Goal: Information Seeking & Learning: Learn about a topic

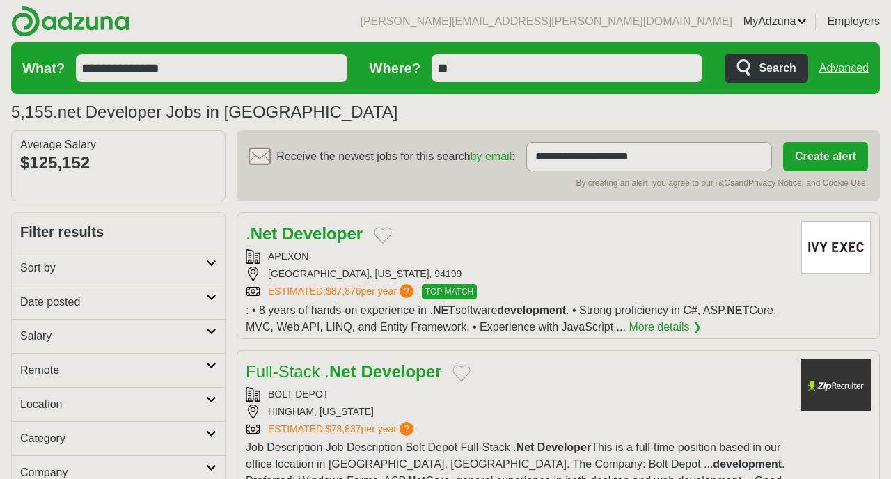
click at [473, 60] on input "**" at bounding box center [566, 68] width 271 height 28
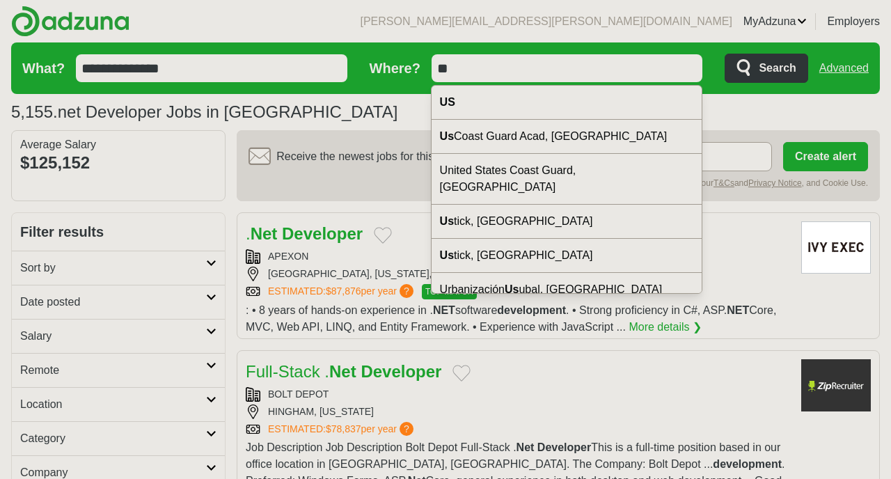
drag, startPoint x: 468, startPoint y: 68, endPoint x: 433, endPoint y: 67, distance: 34.8
click at [433, 67] on input "**" at bounding box center [566, 68] width 271 height 28
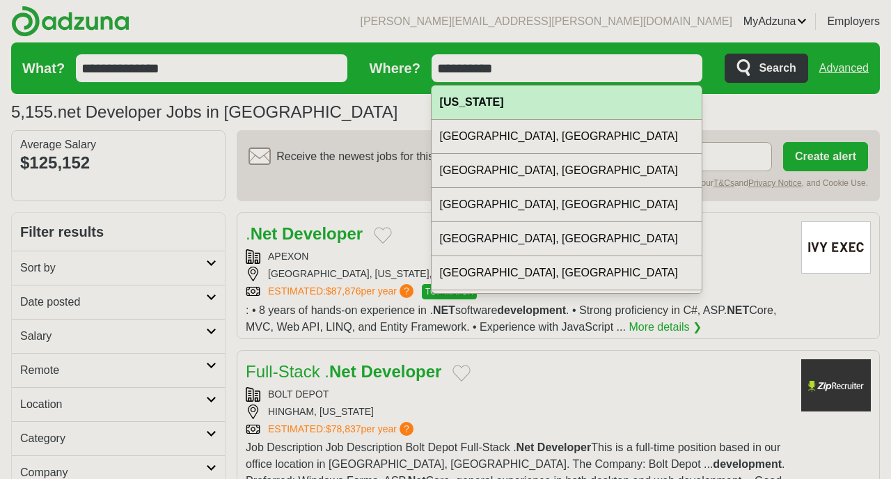
click at [466, 105] on strong "[US_STATE]" at bounding box center [472, 102] width 64 height 12
type input "**********"
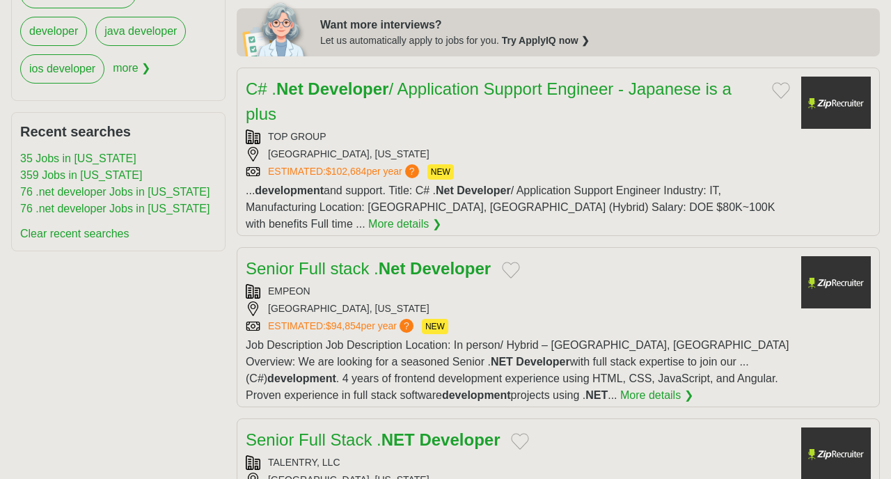
scroll to position [673, 0]
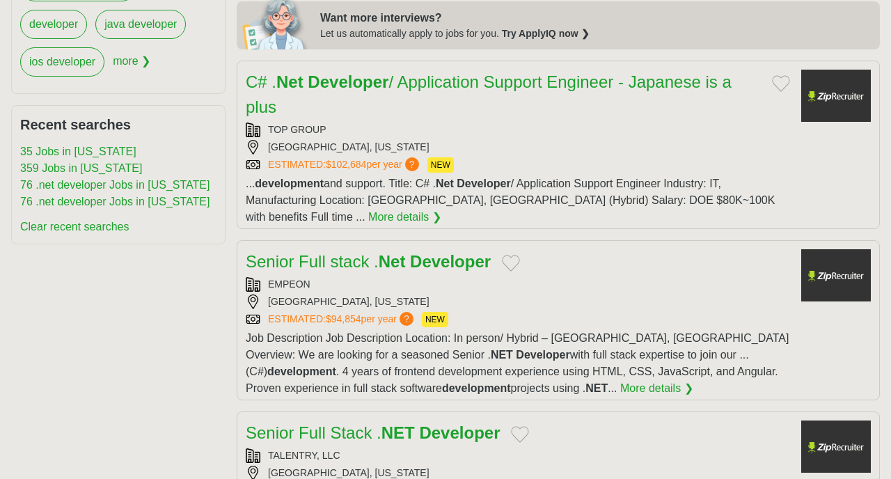
click at [566, 251] on div "Senior Full stack . Net Developer" at bounding box center [518, 261] width 544 height 25
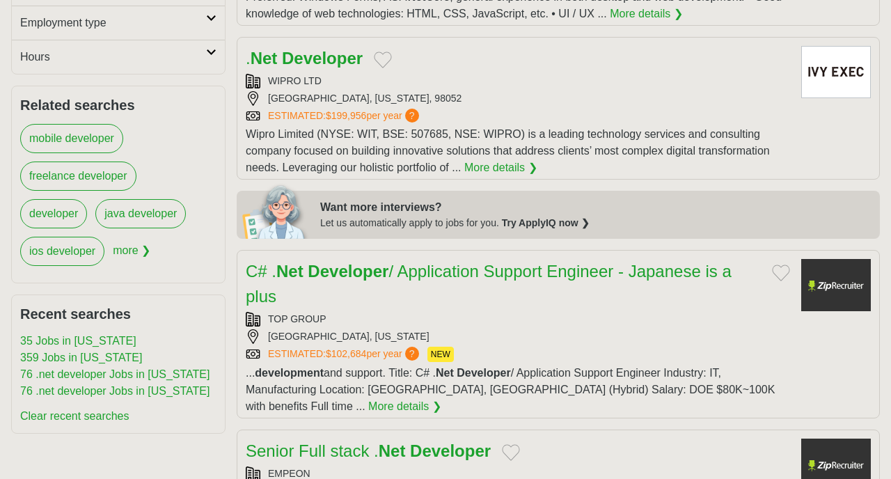
scroll to position [0, 0]
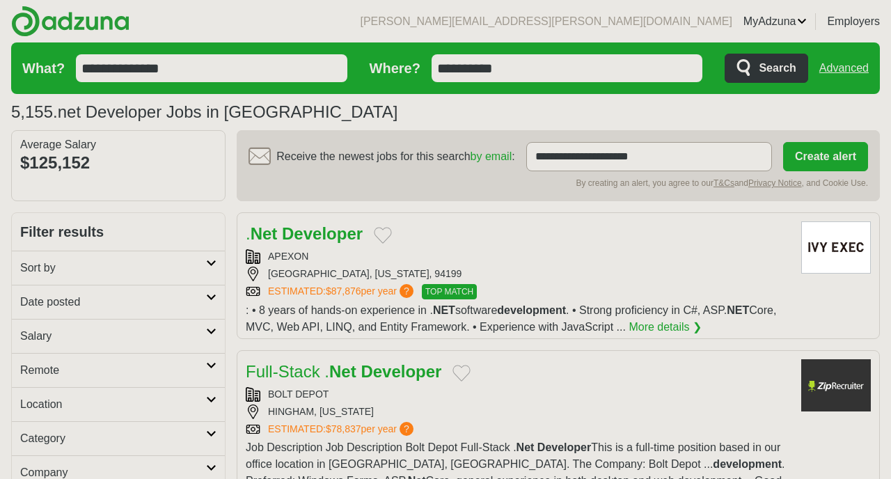
click at [72, 268] on h2 "Sort by" at bounding box center [113, 268] width 186 height 17
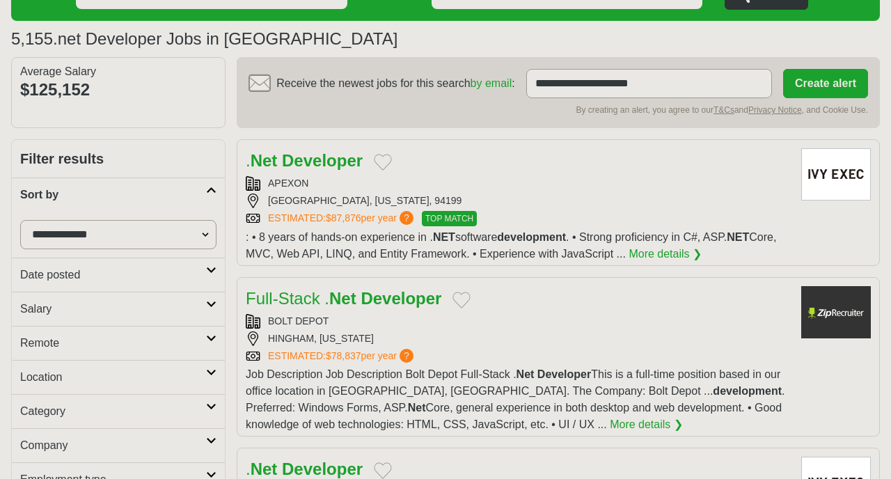
scroll to position [89, 0]
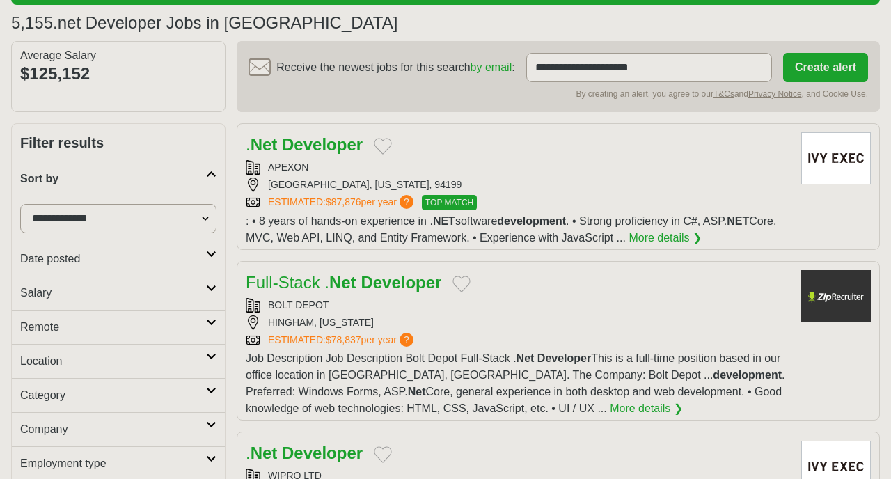
click at [65, 257] on h2 "Date posted" at bounding box center [113, 258] width 186 height 17
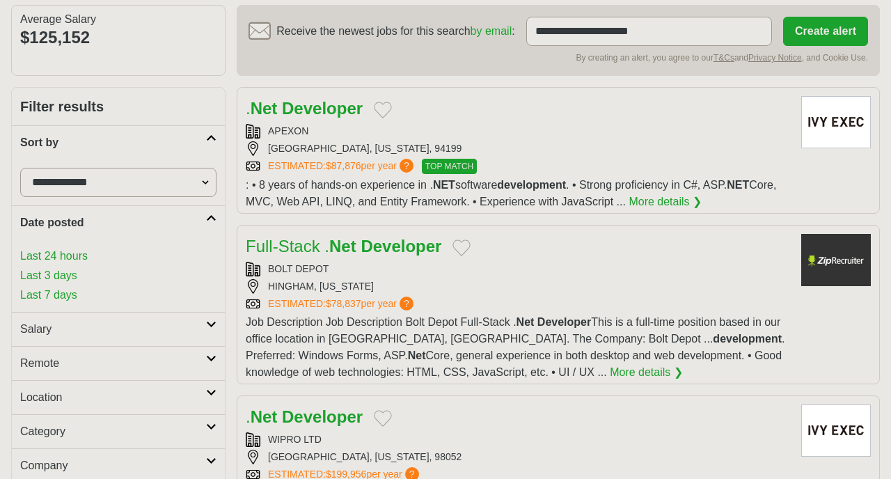
scroll to position [133, 0]
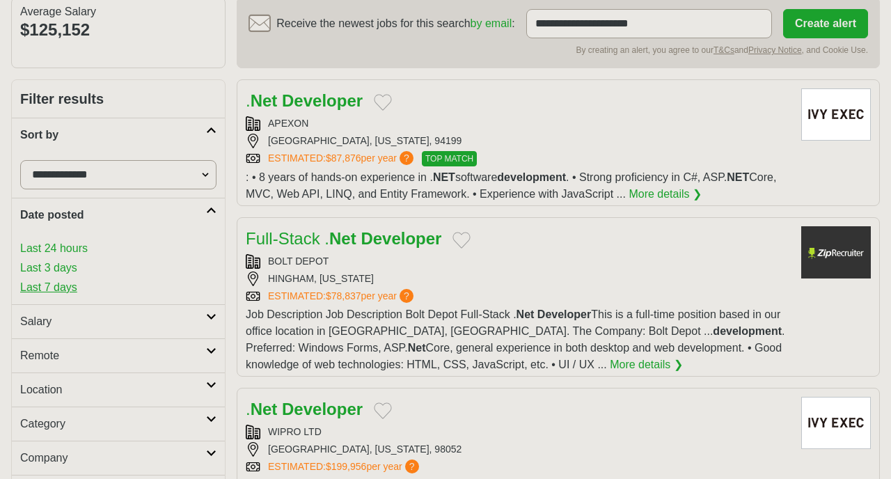
click at [40, 295] on link "Last 7 days" at bounding box center [118, 287] width 196 height 17
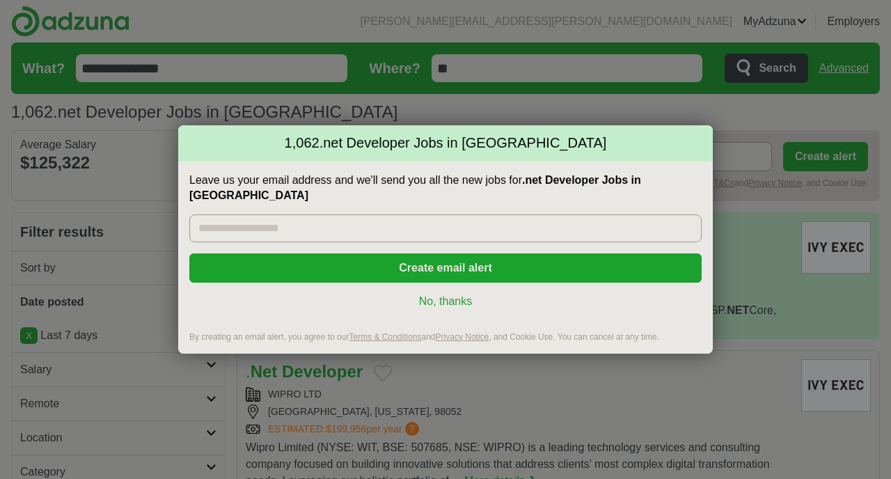
click at [426, 296] on link "No, thanks" at bounding box center [445, 301] width 490 height 15
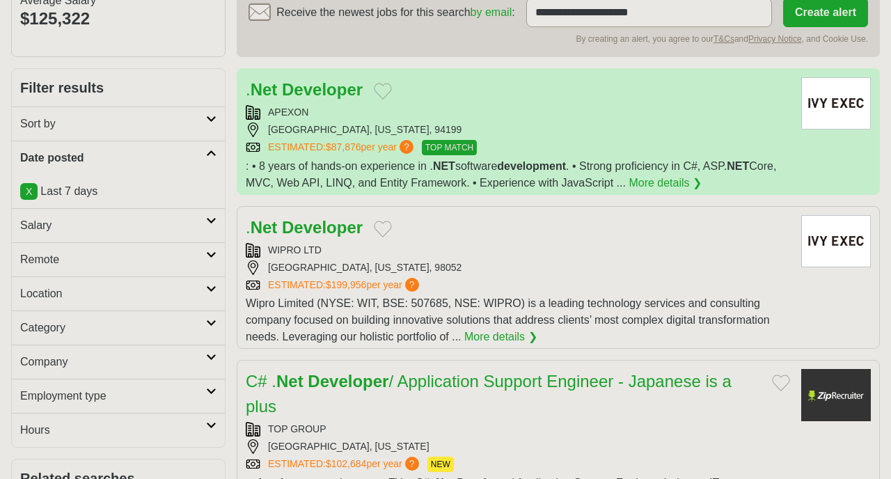
scroll to position [146, 0]
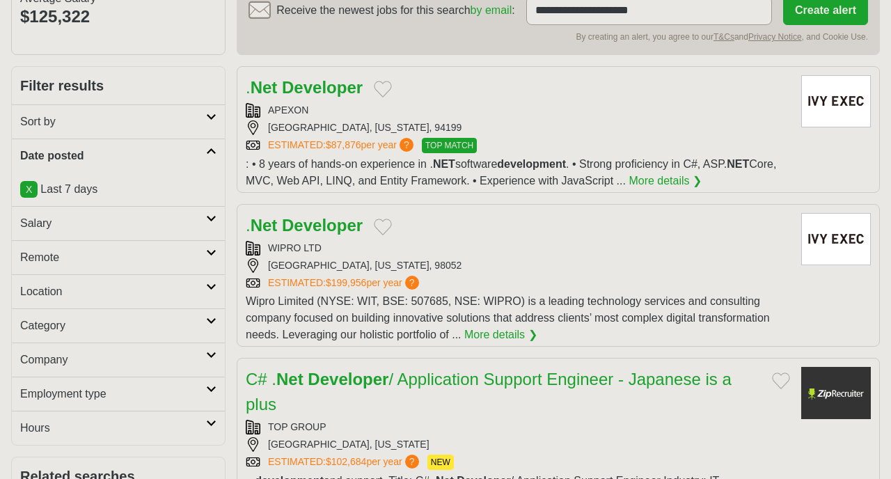
click at [93, 294] on h2 "Location" at bounding box center [113, 291] width 186 height 17
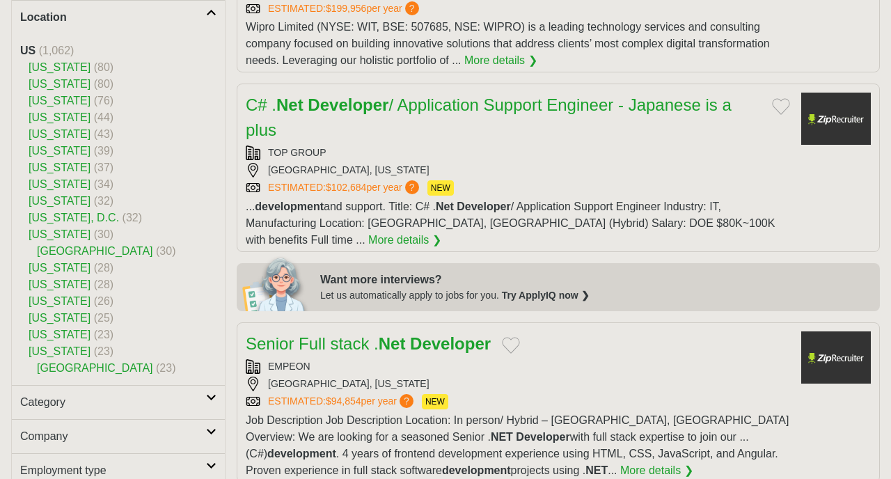
scroll to position [429, 0]
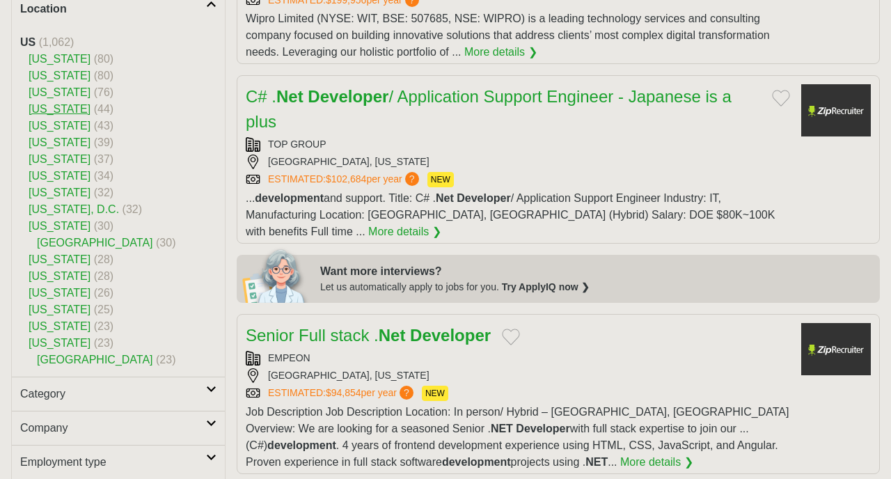
click at [46, 105] on link "[US_STATE]" at bounding box center [60, 109] width 62 height 12
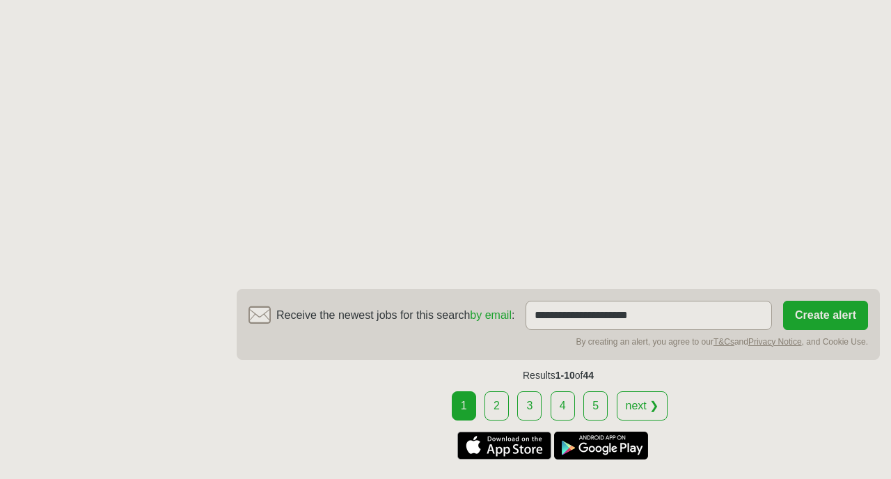
scroll to position [2221, 0]
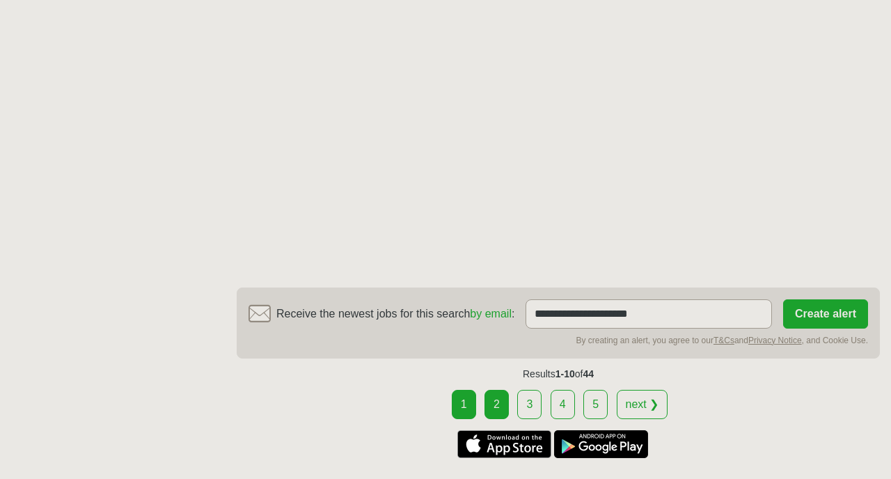
click at [497, 397] on link "2" at bounding box center [496, 404] width 24 height 29
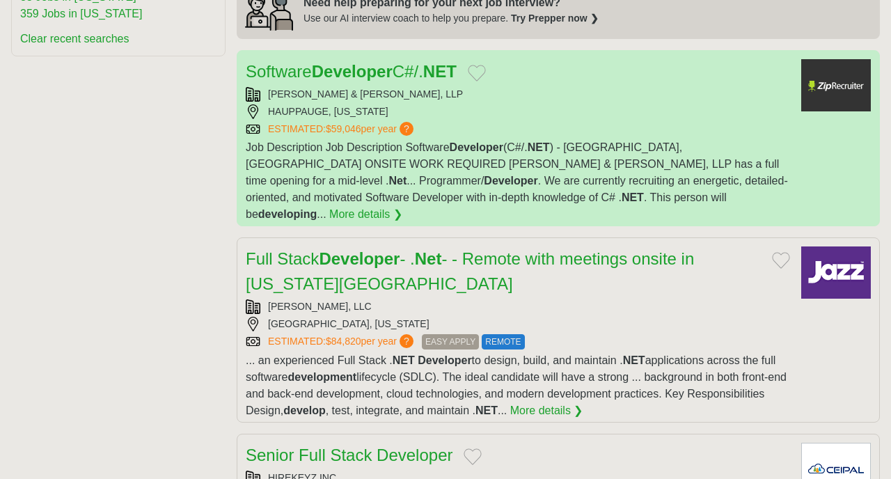
scroll to position [1347, 0]
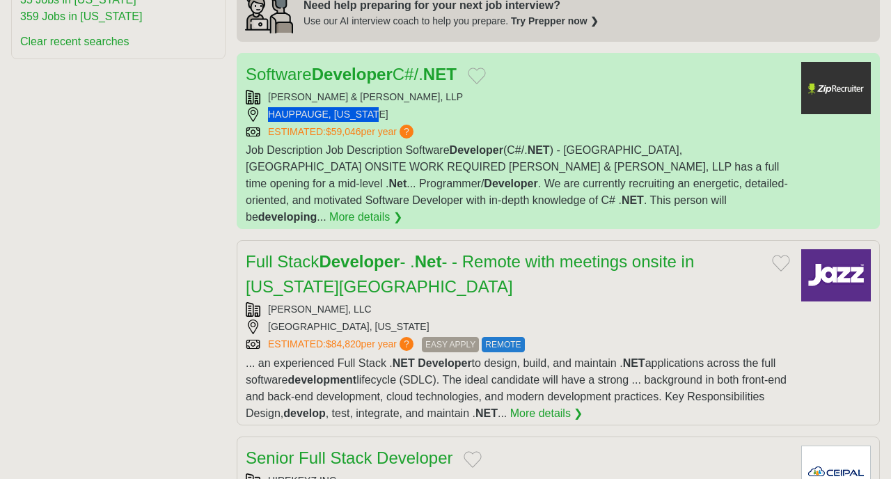
drag, startPoint x: 383, startPoint y: 102, endPoint x: 269, endPoint y: 102, distance: 114.1
click at [269, 107] on div "HAUPPAUGE, NEW YORK" at bounding box center [518, 114] width 544 height 15
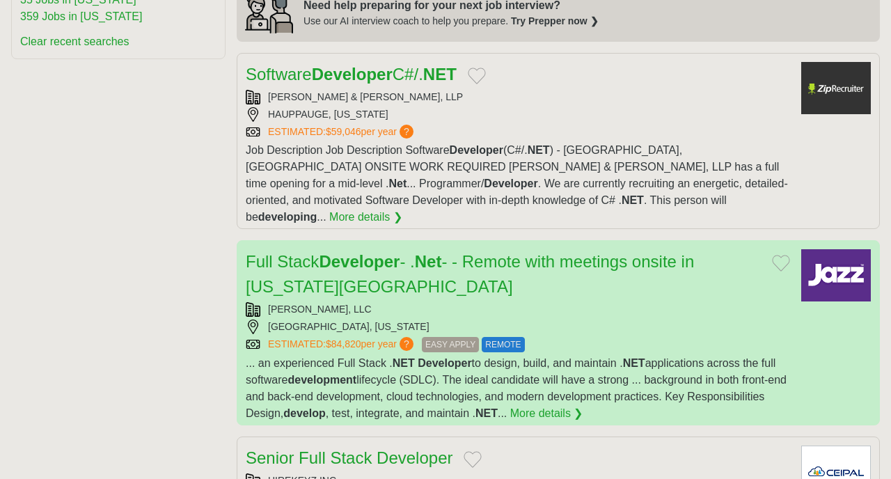
click at [319, 319] on div "BROOKLYN, NEW YORK" at bounding box center [518, 326] width 544 height 15
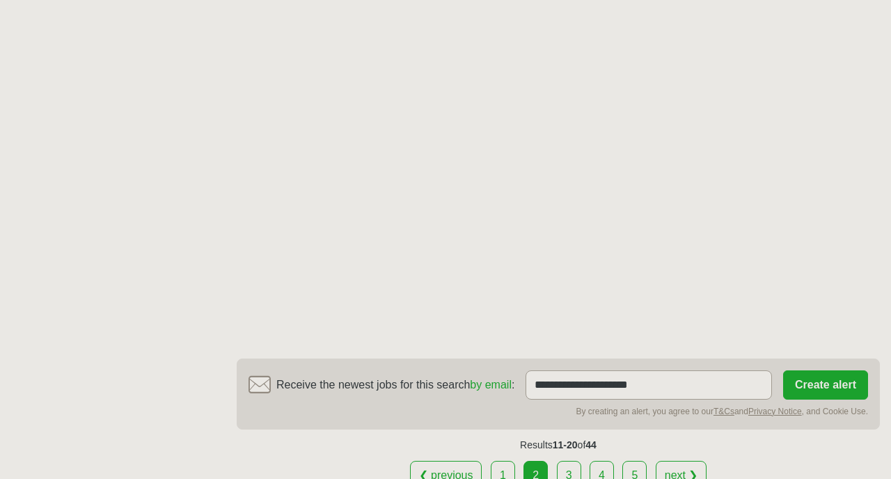
scroll to position [2507, 0]
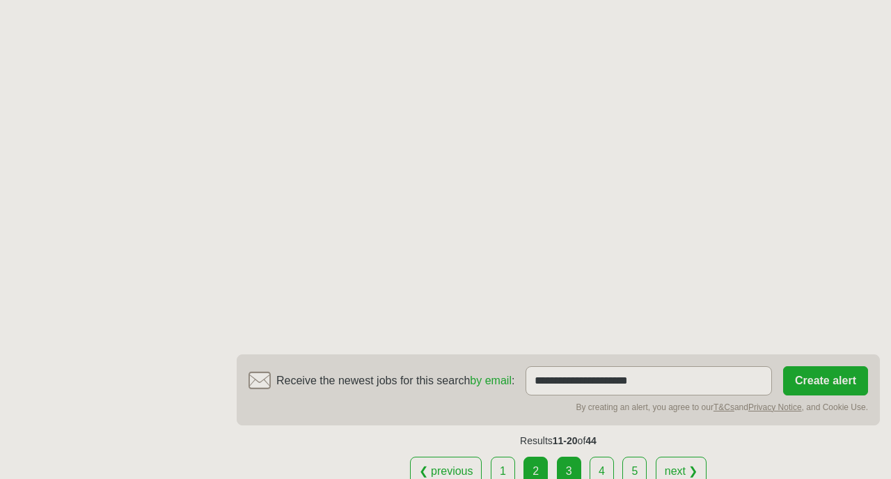
click at [570, 456] on link "3" at bounding box center [569, 470] width 24 height 29
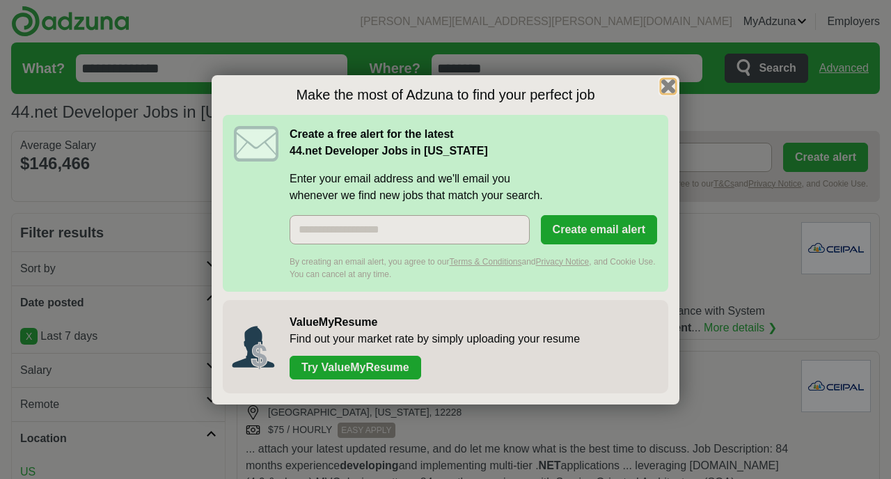
click at [669, 86] on button "button" at bounding box center [667, 85] width 15 height 15
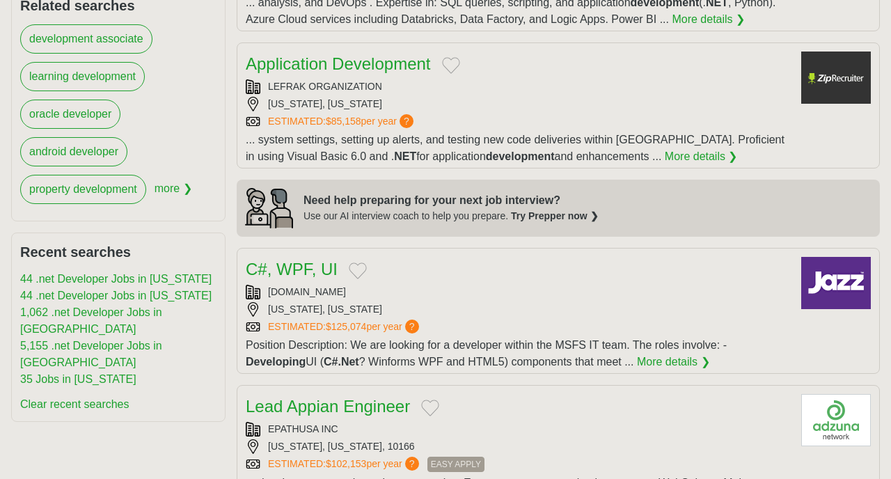
scroll to position [998, 0]
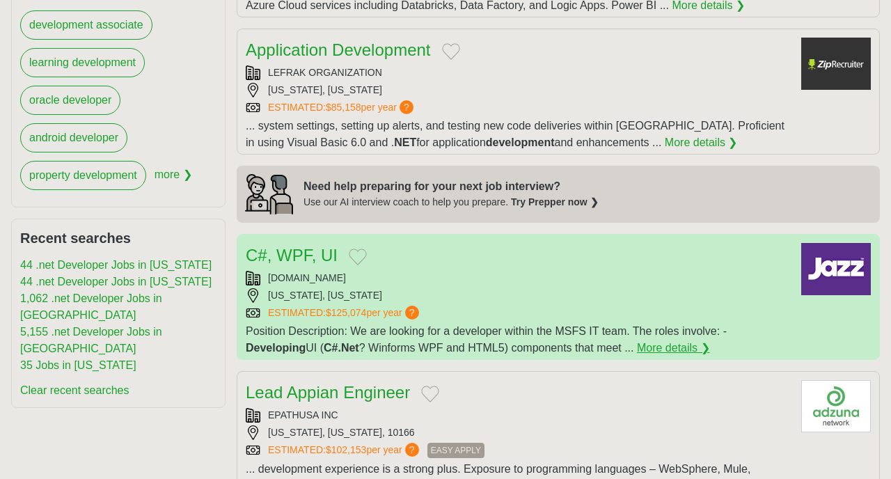
click at [654, 351] on link "More details ❯" at bounding box center [673, 348] width 73 height 17
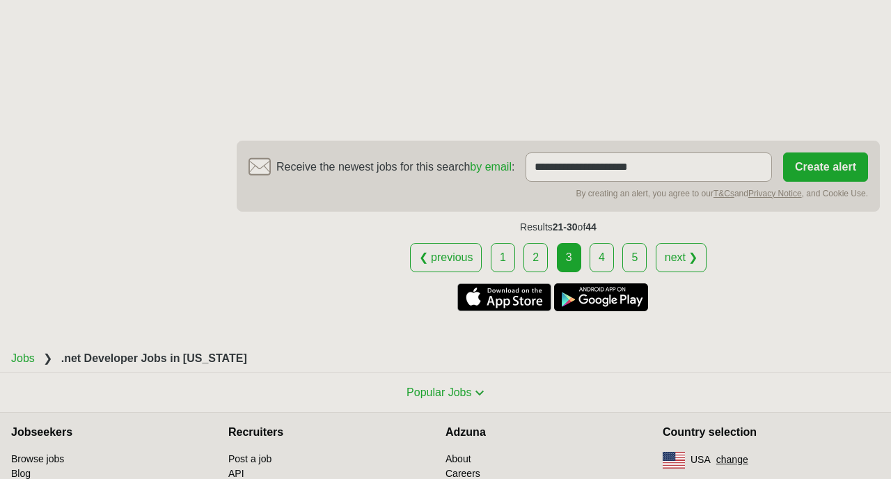
scroll to position [2482, 0]
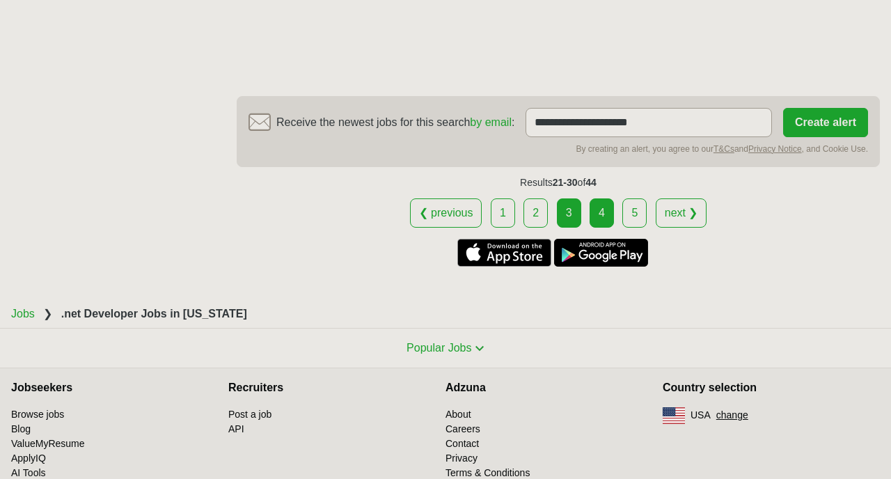
click at [600, 198] on link "4" at bounding box center [601, 212] width 24 height 29
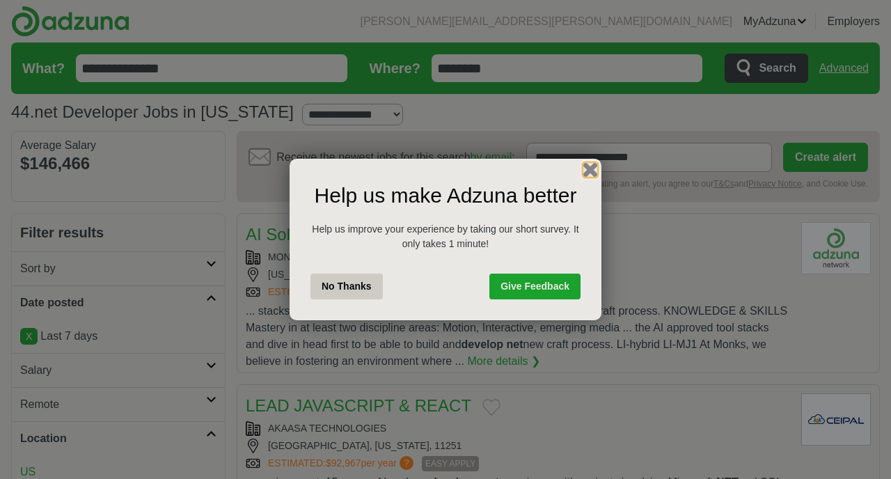
click at [587, 170] on button "button" at bounding box center [589, 169] width 15 height 15
